Goal: Task Accomplishment & Management: Manage account settings

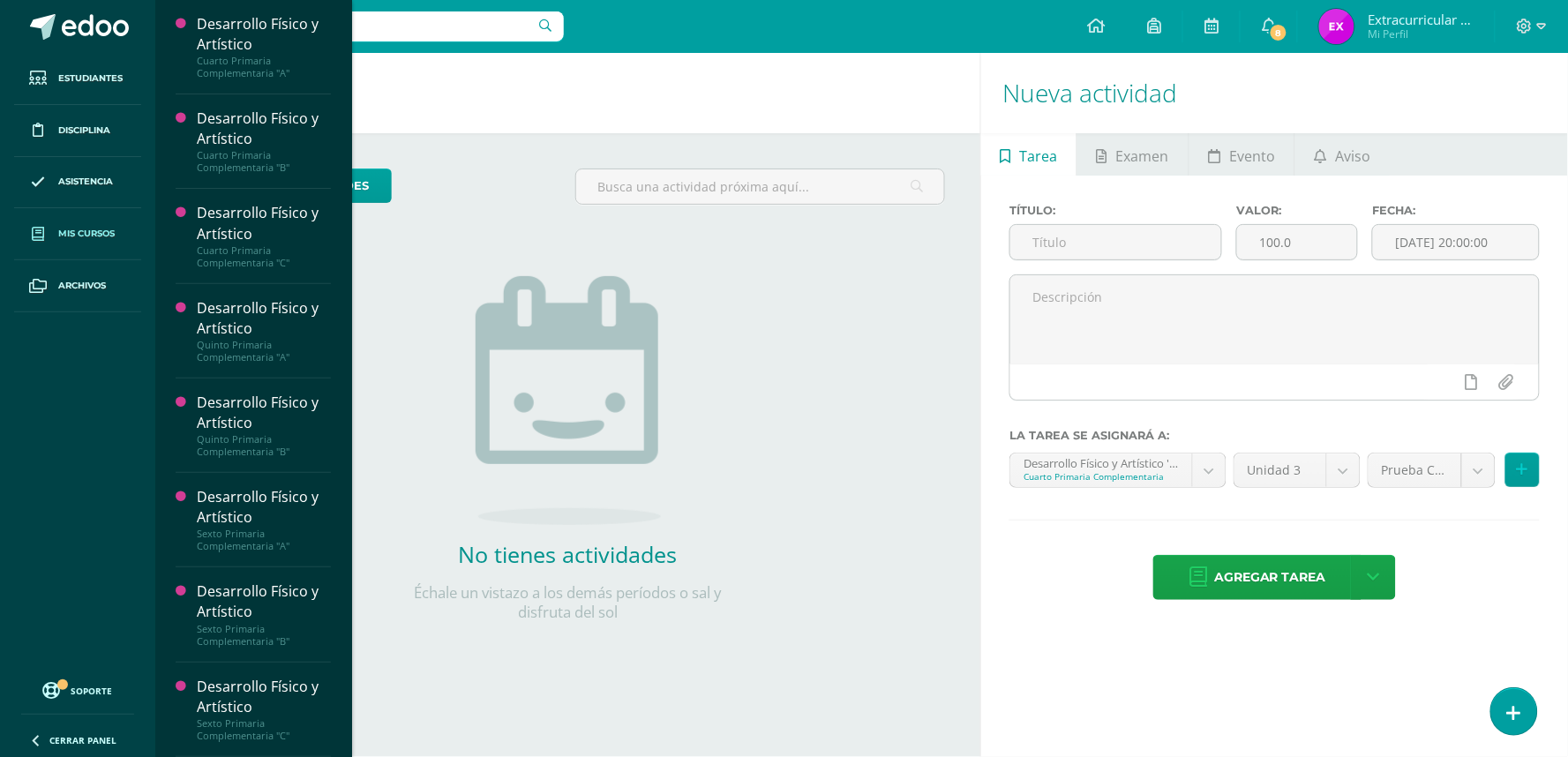
click at [79, 239] on span "Mis cursos" at bounding box center [86, 234] width 57 height 14
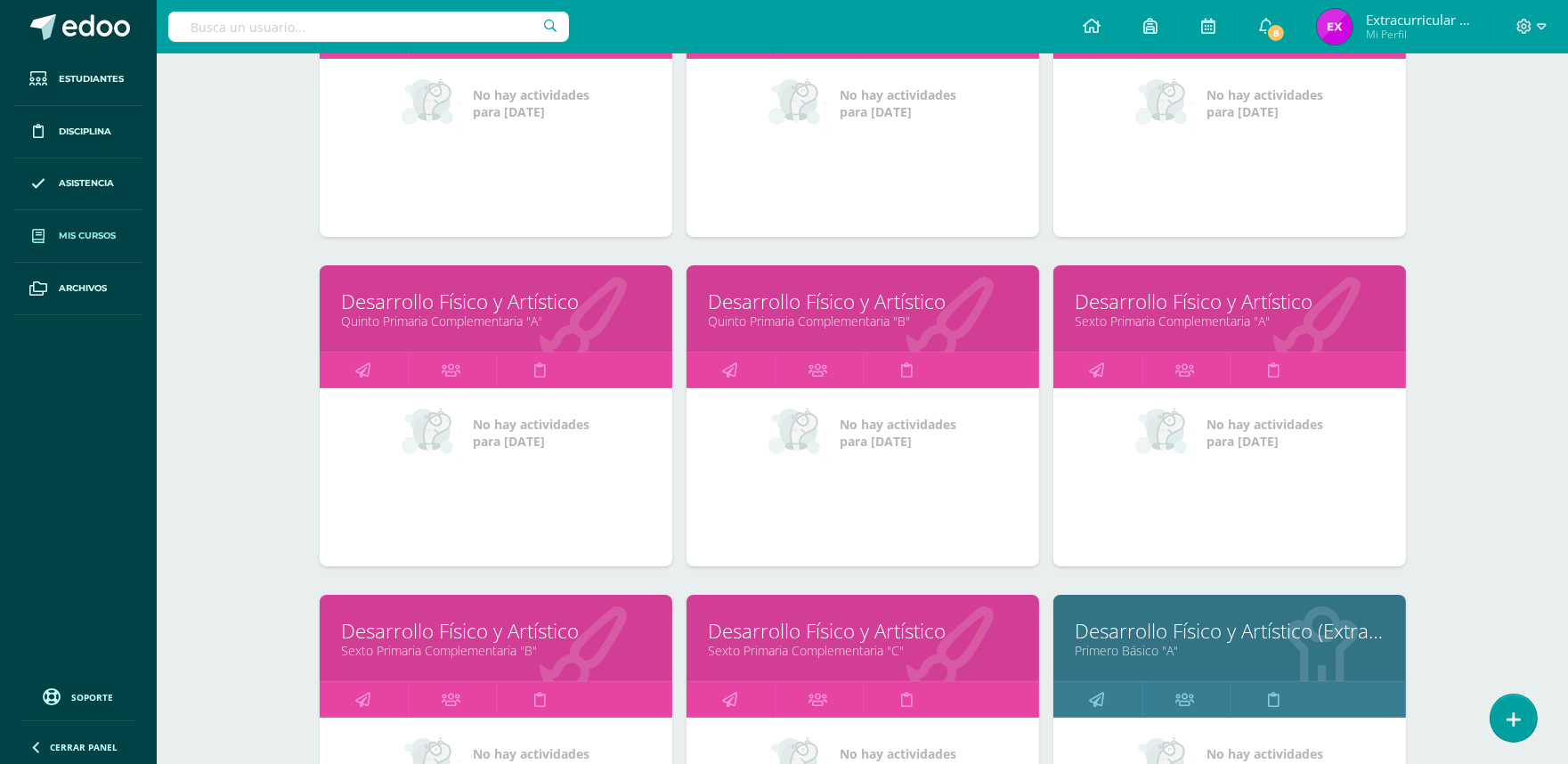
scroll to position [494, 0]
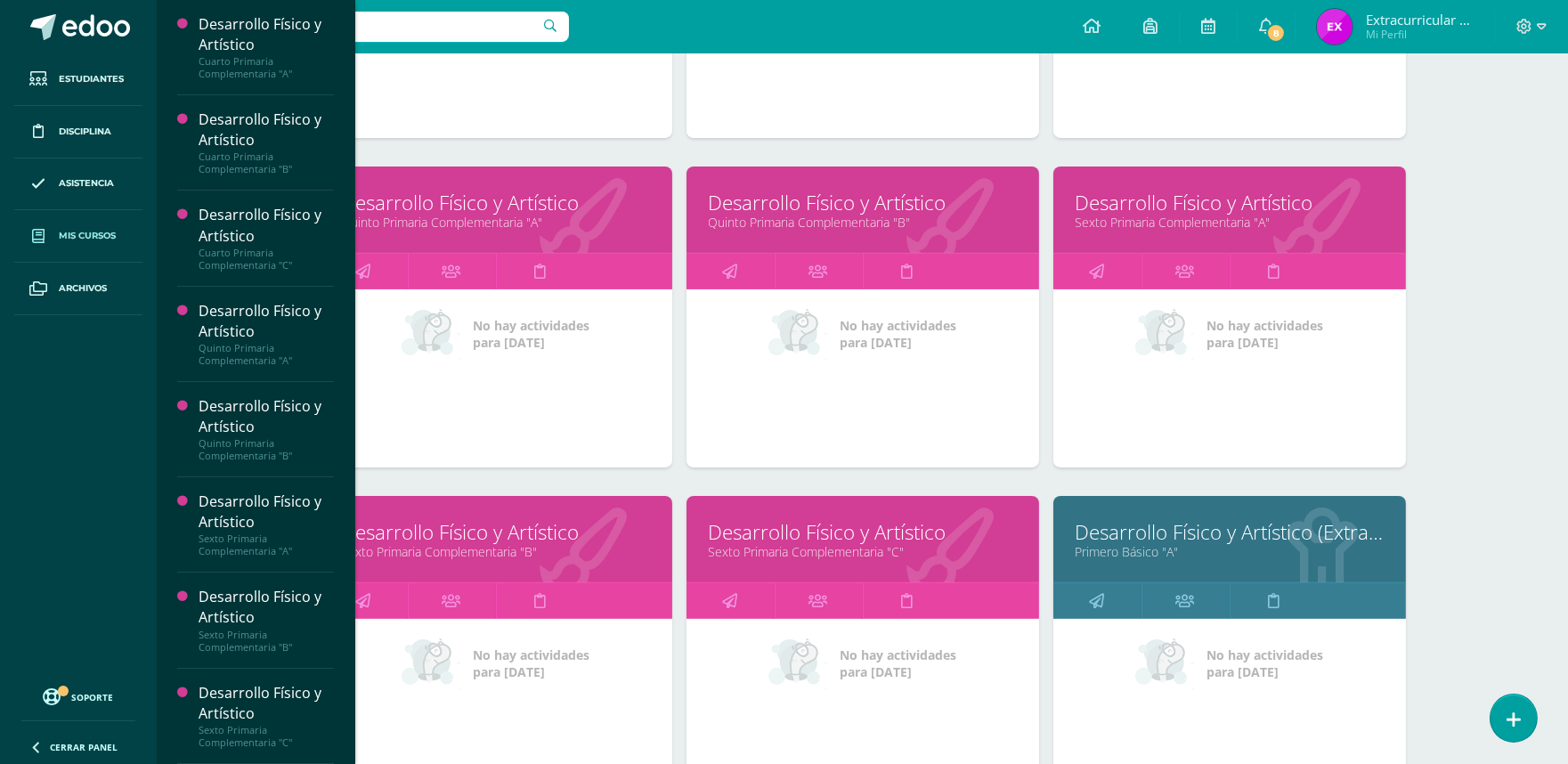
click at [86, 226] on link "Mis cursos" at bounding box center [79, 237] width 129 height 53
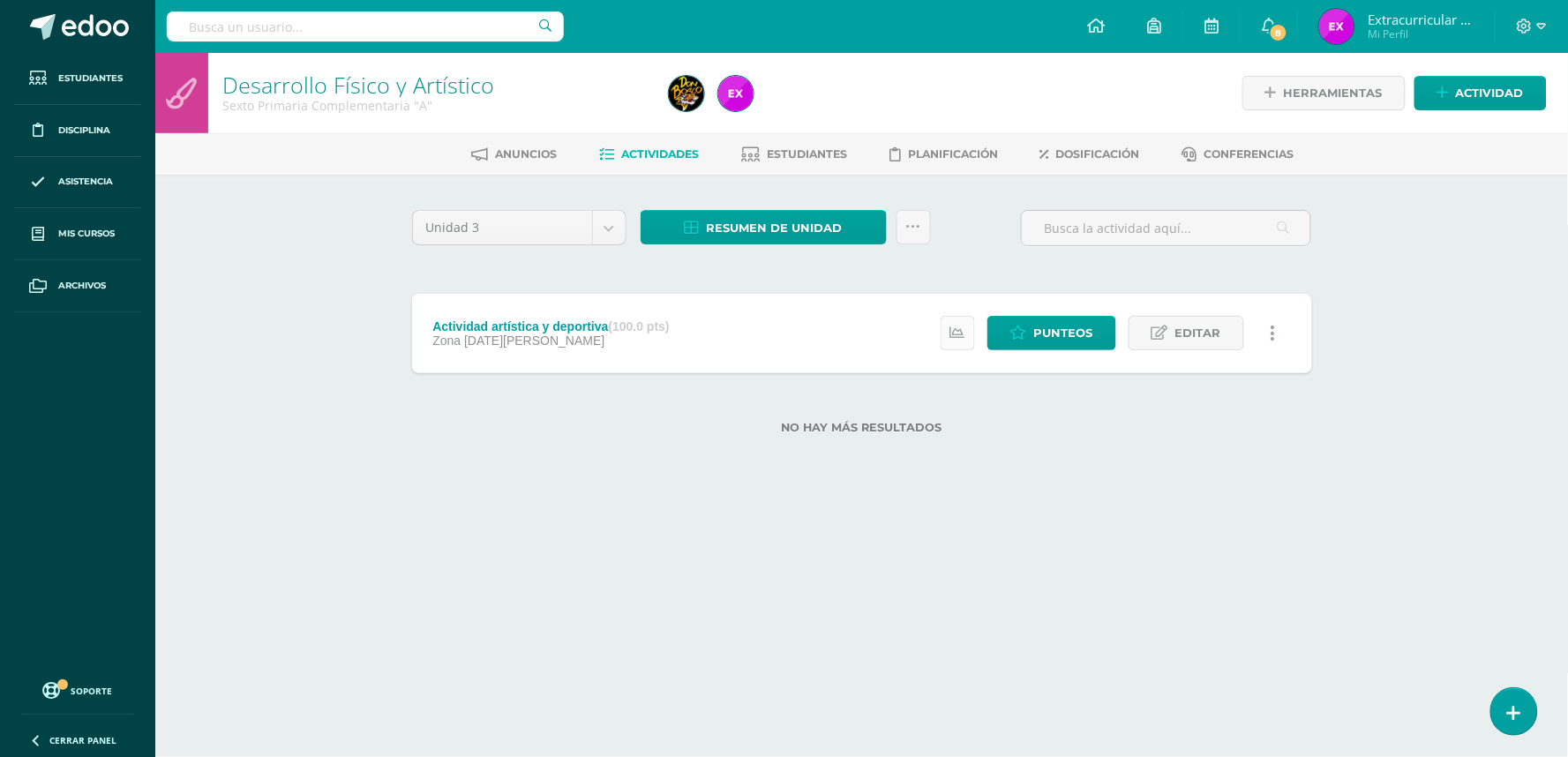
click at [957, 335] on icon at bounding box center [957, 333] width 15 height 15
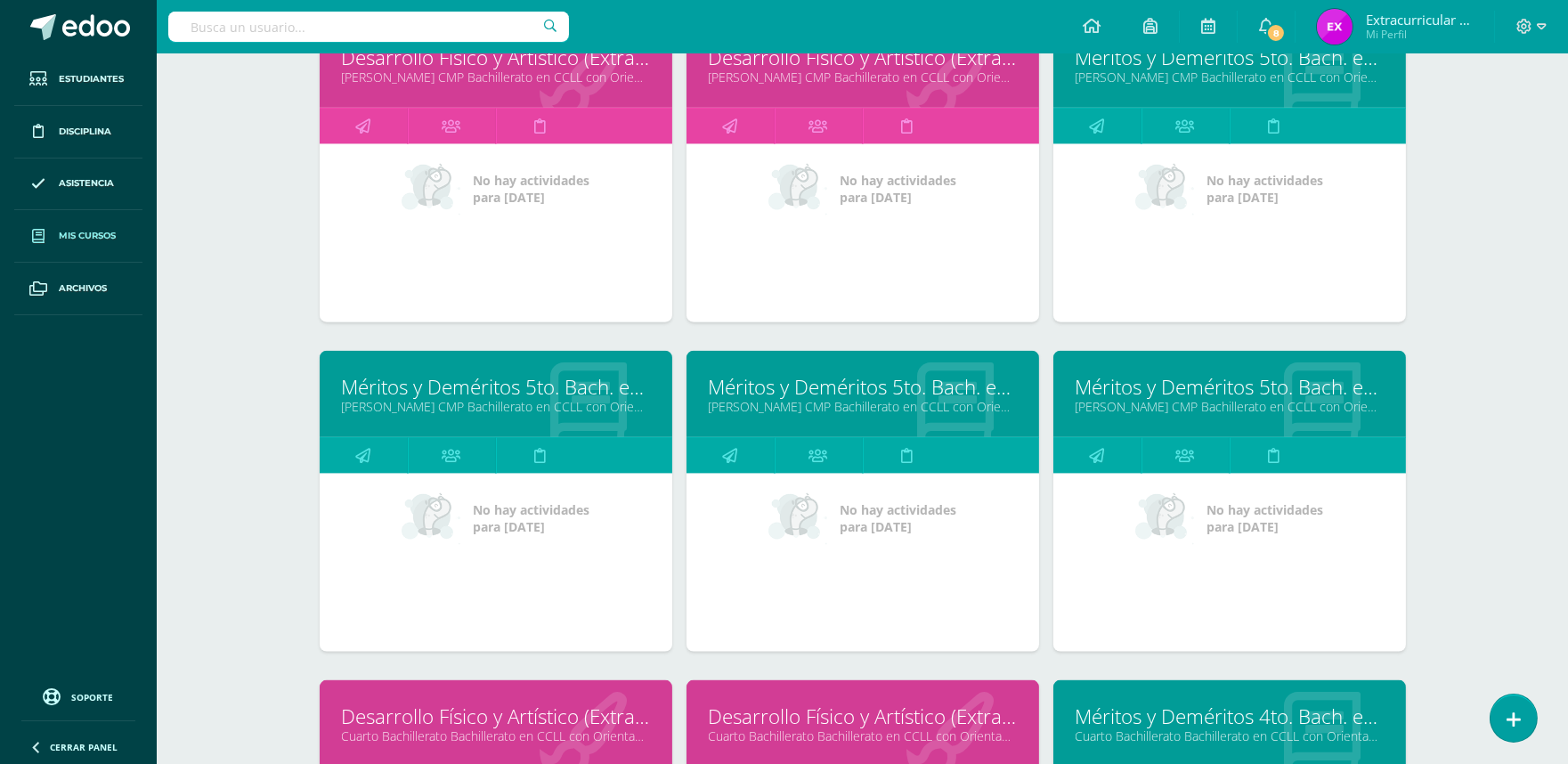
scroll to position [4824, 0]
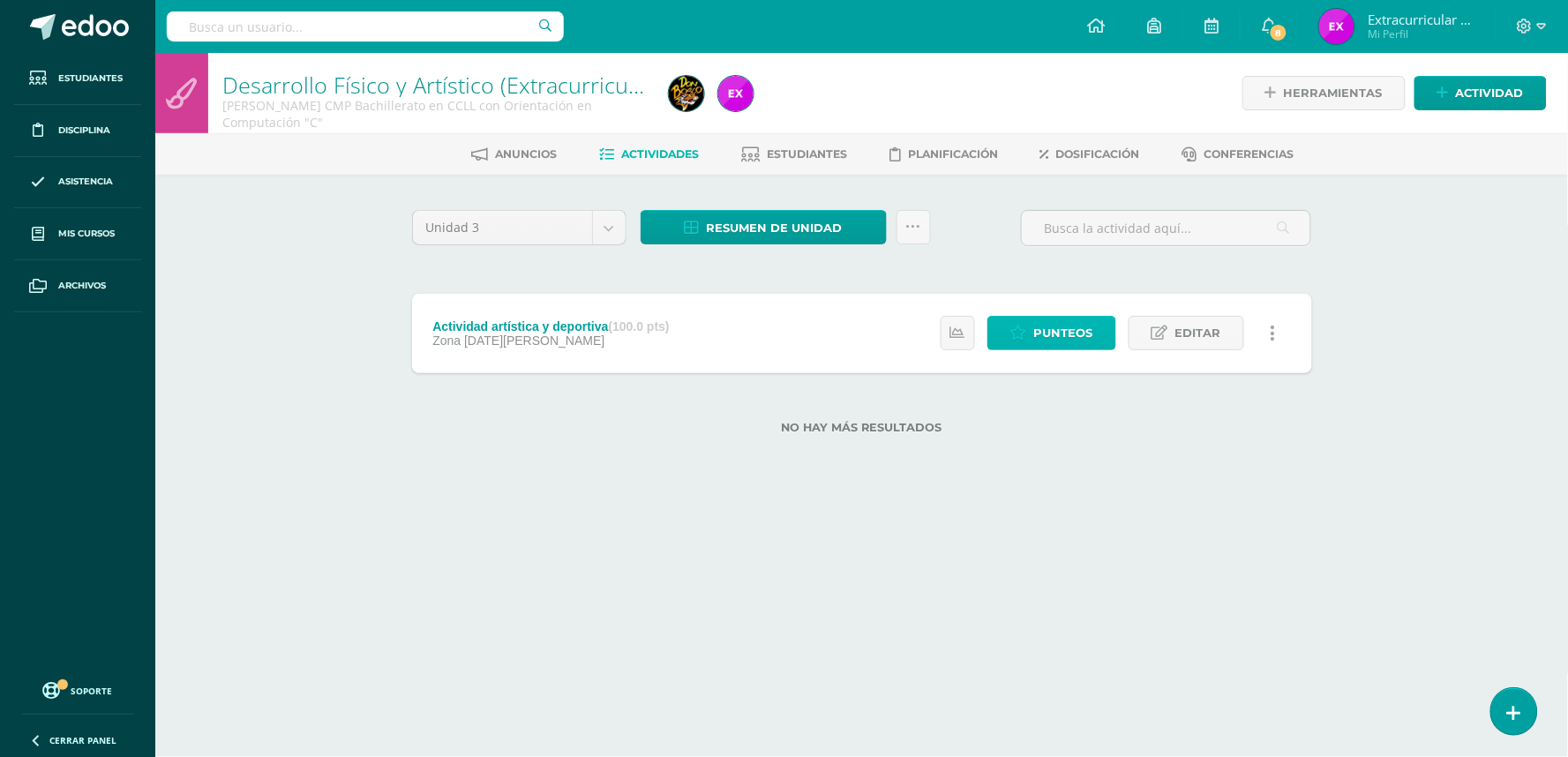
click at [1066, 331] on span "Punteos" at bounding box center [1064, 333] width 59 height 32
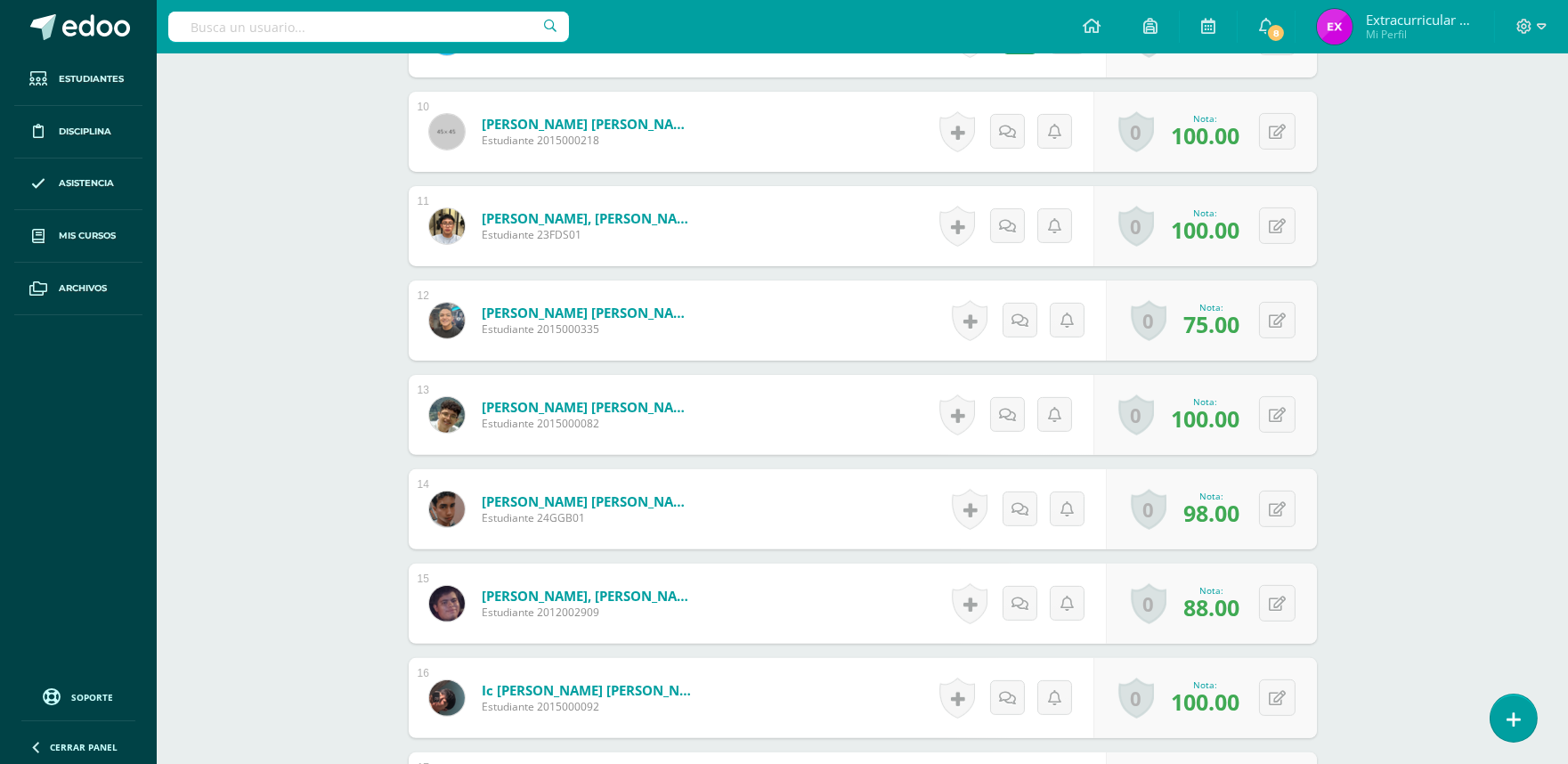
scroll to position [1674, 0]
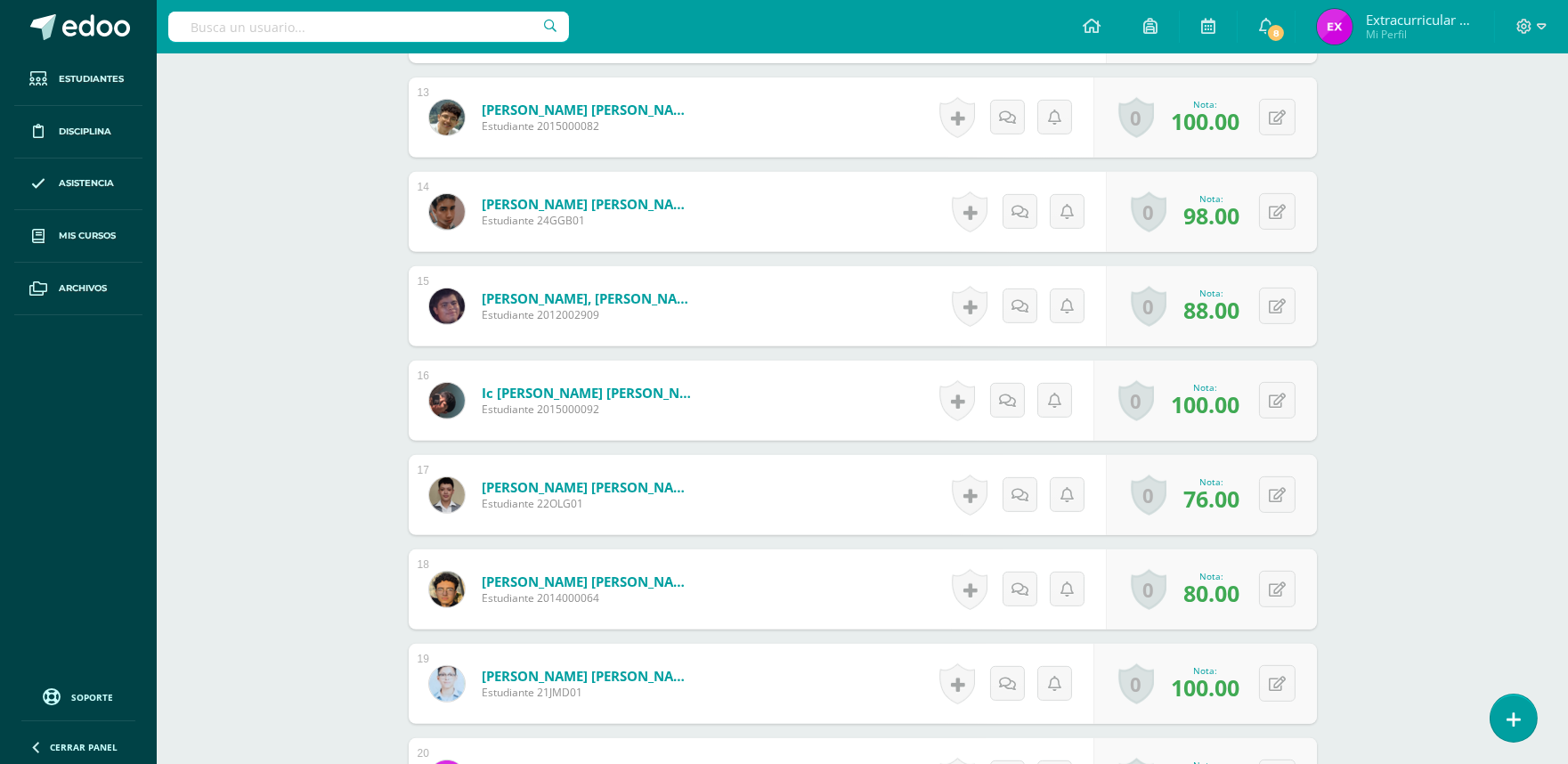
click at [323, 624] on div "Desarrollo Físico y Artístico (Extracurricular) Quinto Bachillerato CMP Bachill…" at bounding box center [862, 598] width 1411 height 4437
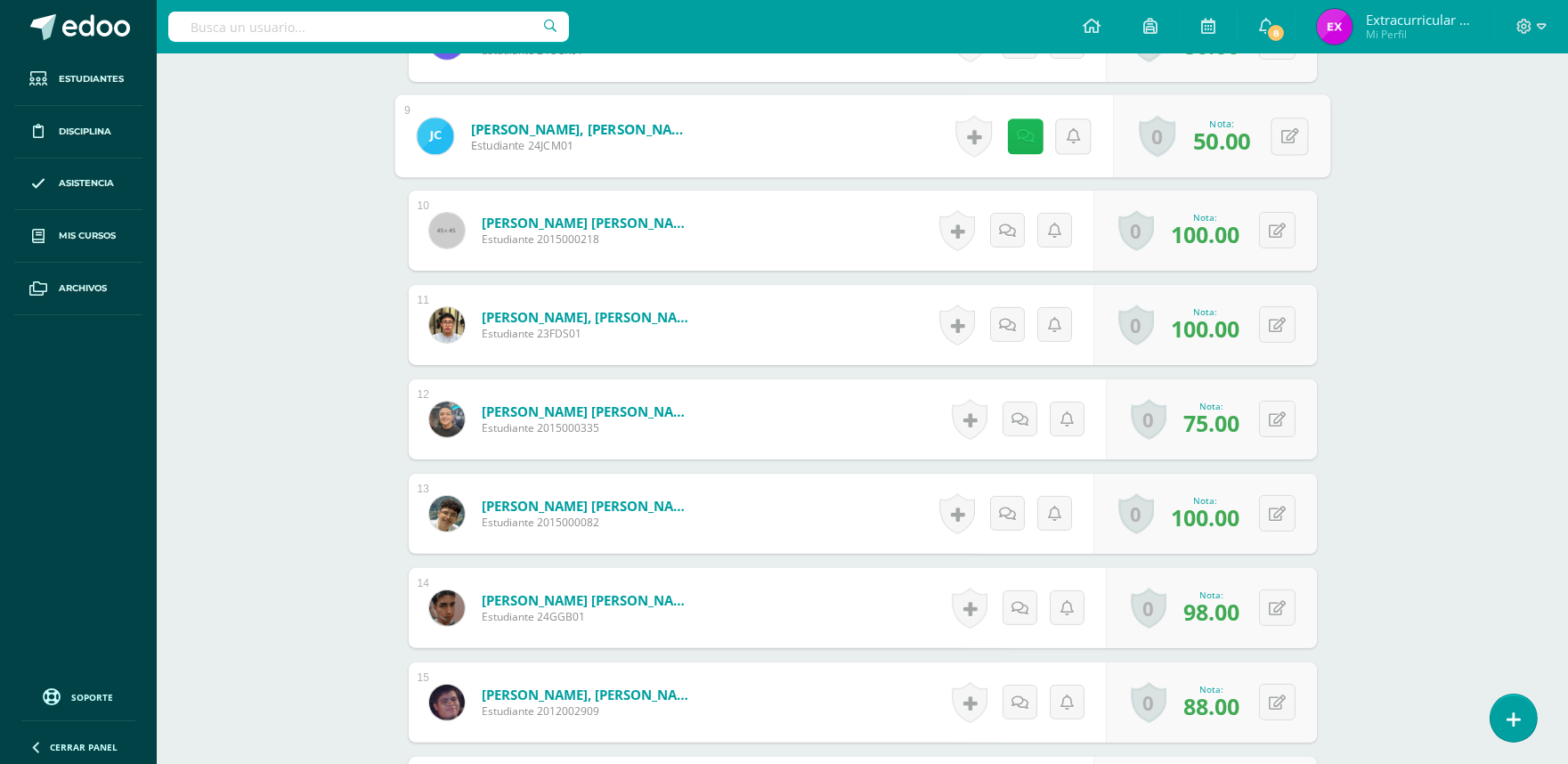
click at [1022, 142] on link at bounding box center [1024, 136] width 35 height 35
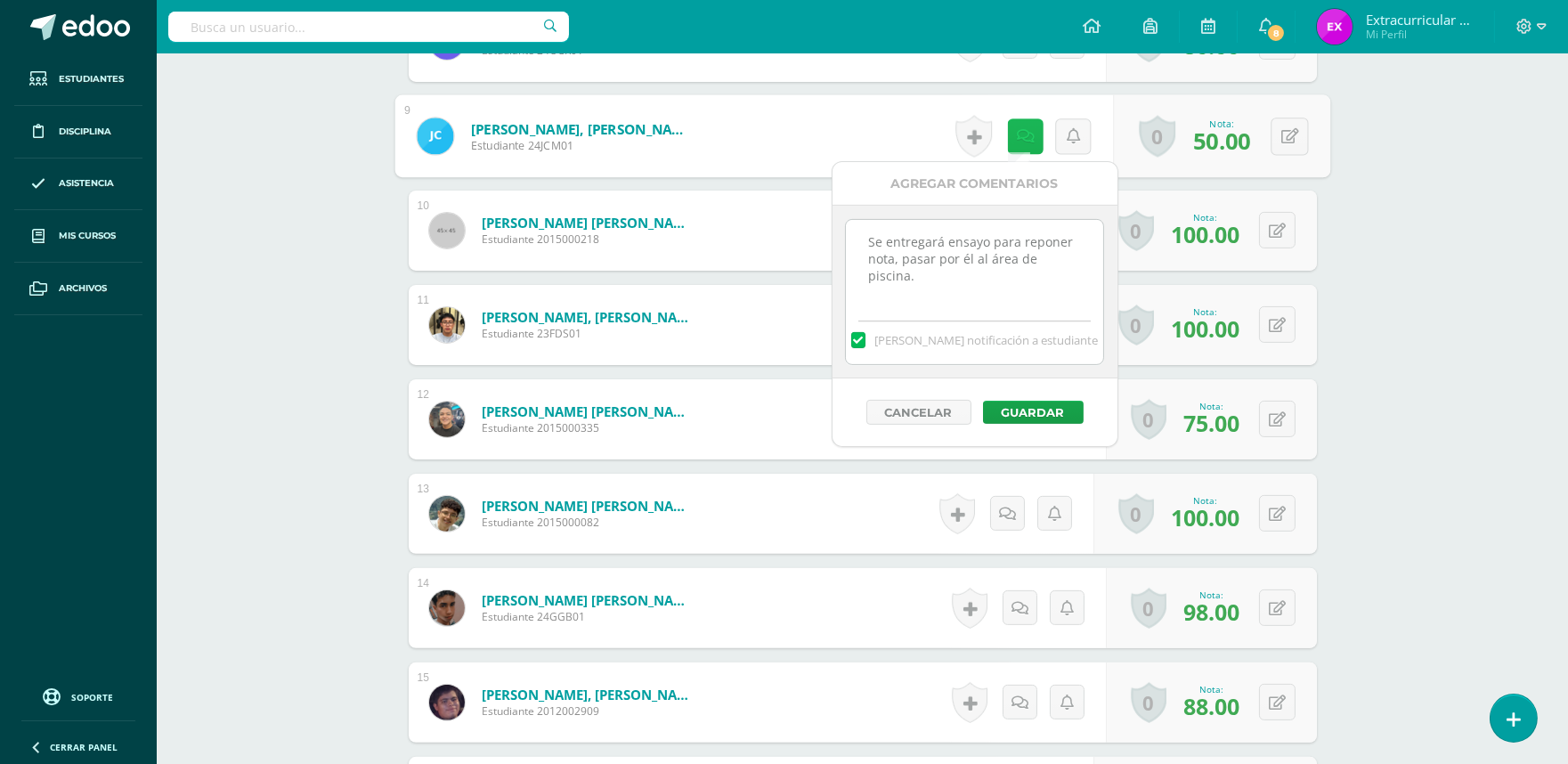
click at [1016, 142] on icon at bounding box center [1025, 136] width 18 height 15
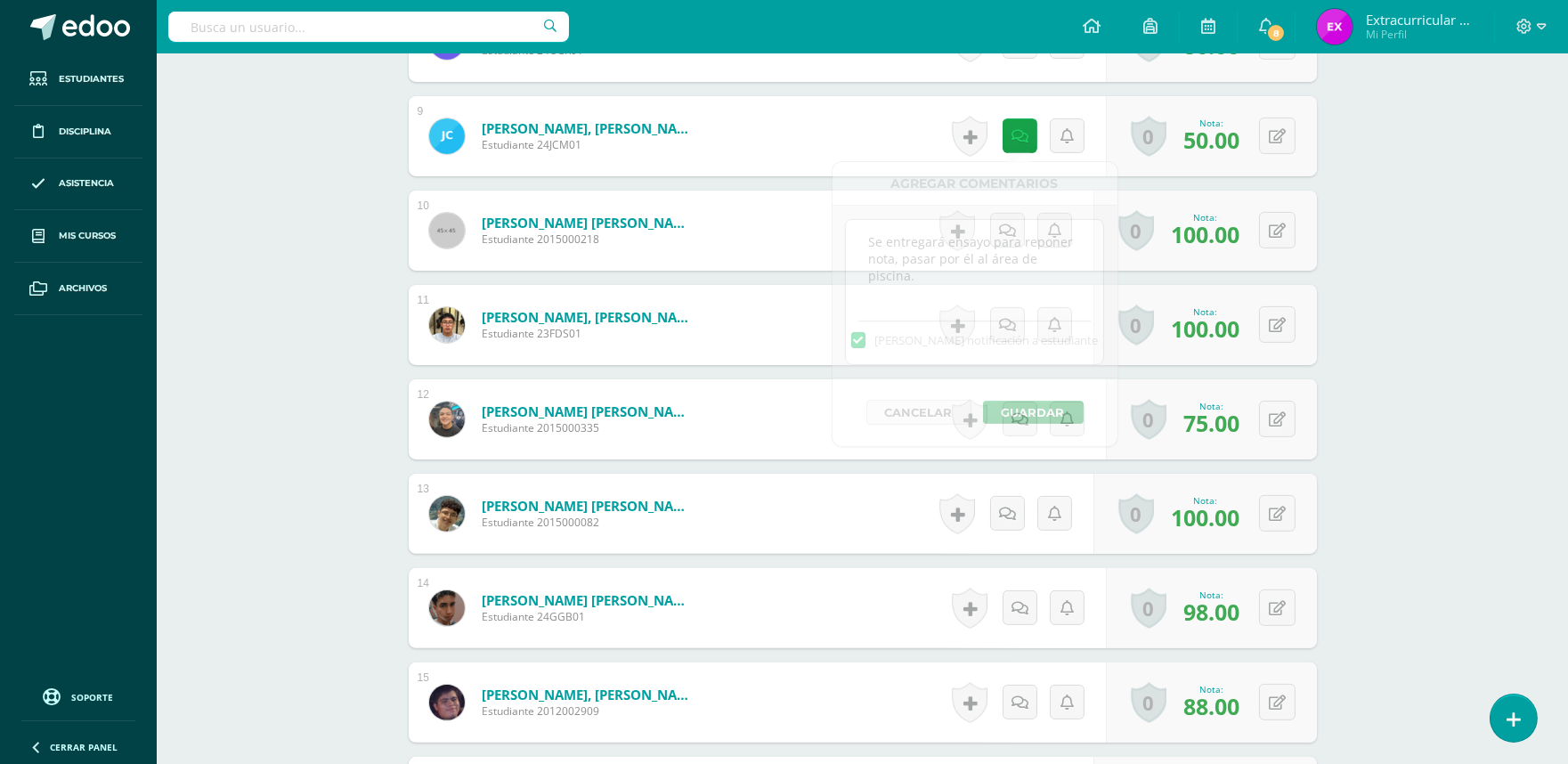
click at [795, 147] on form "Coy Muñoz, Joshef Henderson Estudiante 24JCM01 Nota 50.00 0 Logros Logros obten…" at bounding box center [863, 136] width 908 height 80
